Goal: Navigation & Orientation: Go to known website

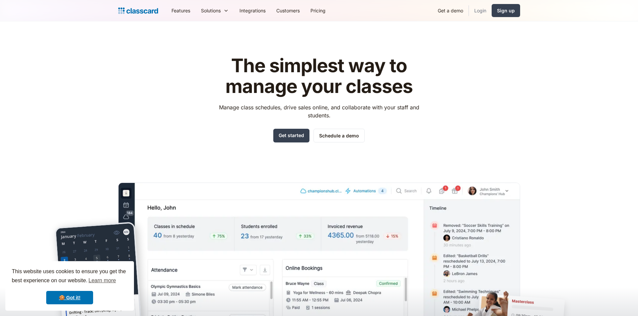
click at [486, 14] on link "Login" at bounding box center [480, 10] width 23 height 15
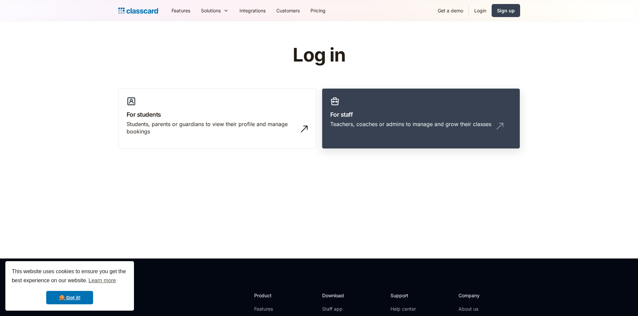
click at [383, 103] on link "For staff Teachers, coaches or admins to manage and grow their classes" at bounding box center [421, 118] width 198 height 61
